Goal: Task Accomplishment & Management: Manage account settings

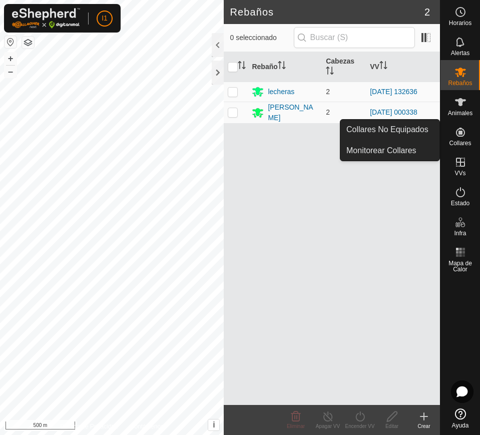
click at [458, 136] on icon at bounding box center [460, 132] width 9 height 9
click at [417, 133] on link "Collares No Equipados" at bounding box center [389, 130] width 99 height 20
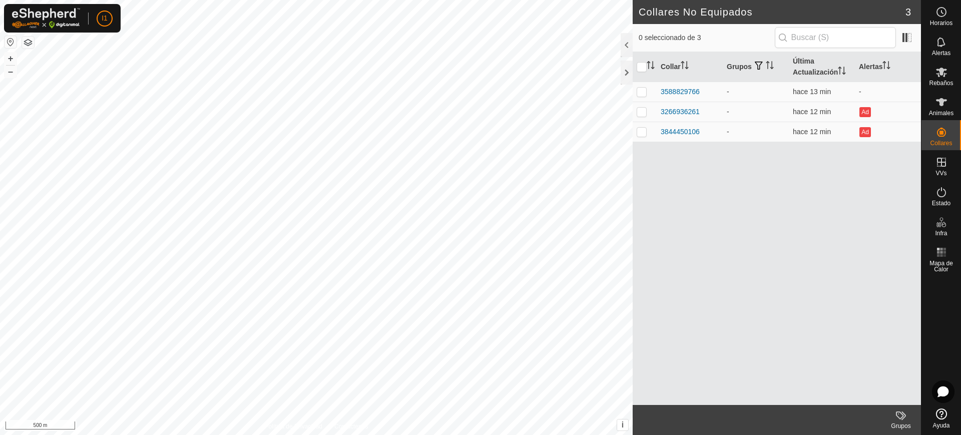
click at [479, 196] on div "Collar Grupos Última Actualización Alertas 3588829766 - hace 13 min - 326693626…" at bounding box center [776, 228] width 288 height 353
drag, startPoint x: 720, startPoint y: 196, endPoint x: 722, endPoint y: 161, distance: 35.6
click at [479, 161] on div "Collar Grupos Última Actualización Alertas 3588829766 - hace 13 min - 326693626…" at bounding box center [776, 228] width 288 height 353
click at [101, 22] on p-avatar "I1" at bounding box center [105, 19] width 16 height 16
click at [127, 76] on link "Cerrar sesión" at bounding box center [150, 79] width 99 height 16
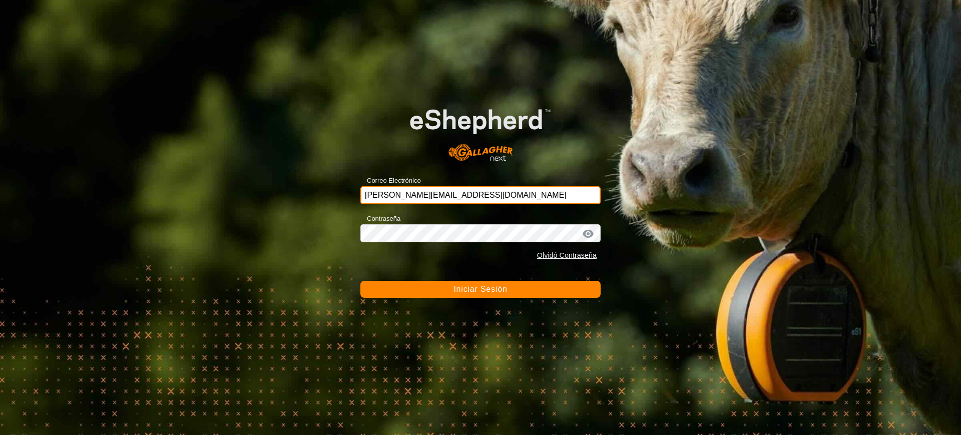
click at [413, 201] on input "[PERSON_NAME][EMAIL_ADDRESS][DOMAIN_NAME]" at bounding box center [480, 195] width 240 height 18
type input "[EMAIL_ADDRESS][DOMAIN_NAME]"
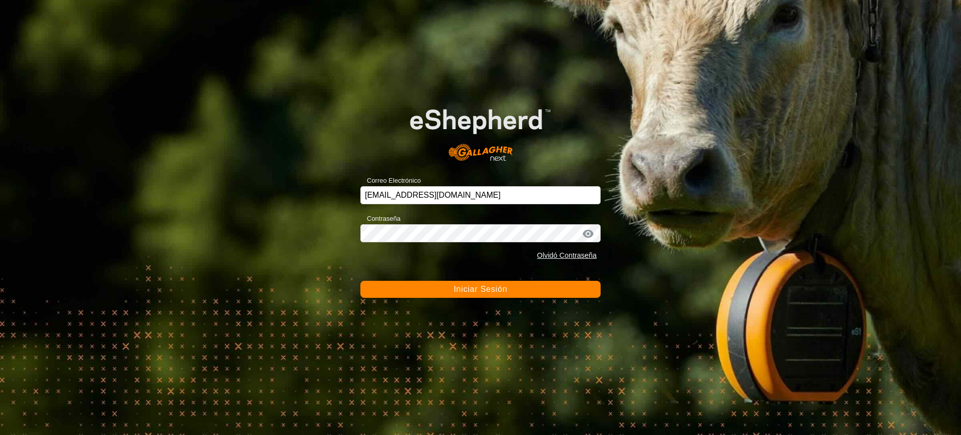
click at [479, 287] on button "Iniciar Sesión" at bounding box center [480, 289] width 240 height 17
